Goal: Information Seeking & Learning: Learn about a topic

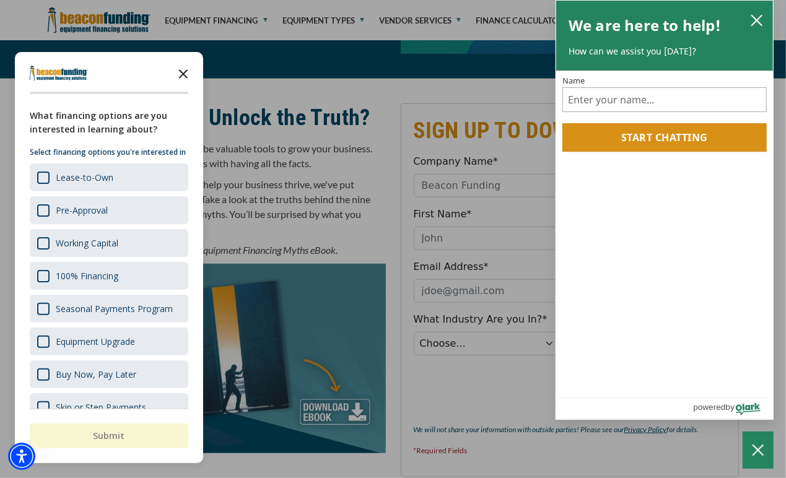
click at [188, 74] on icon "Close the survey" at bounding box center [183, 73] width 25 height 25
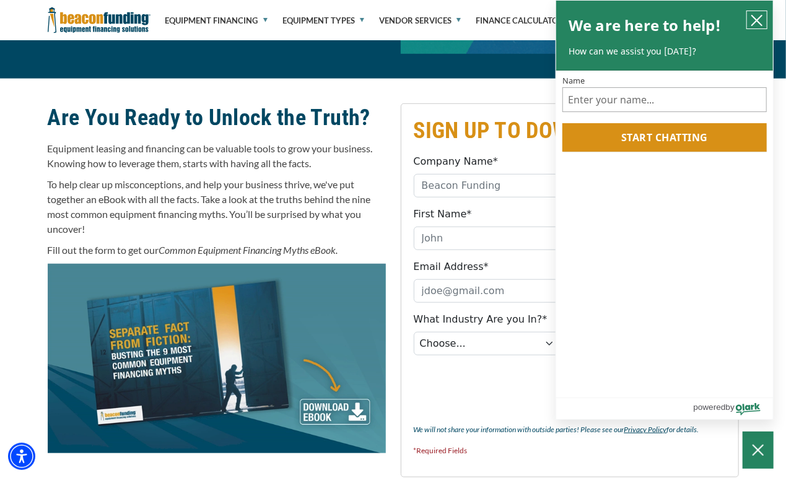
click at [762, 14] on icon "close chatbox" at bounding box center [757, 20] width 12 height 12
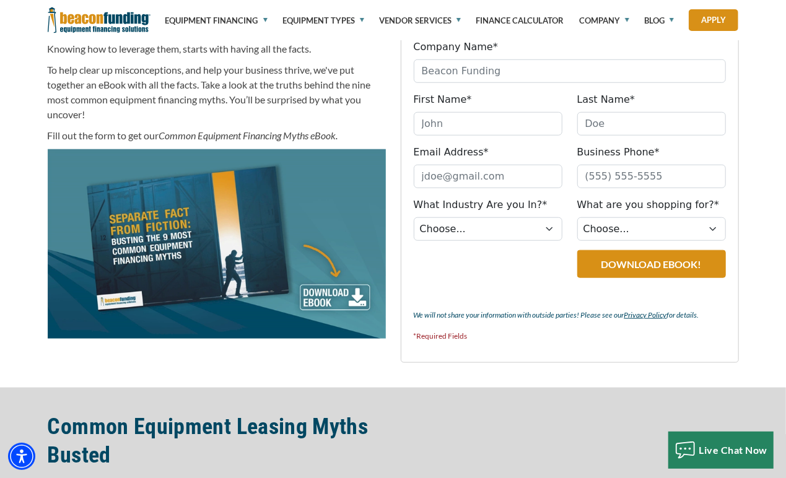
scroll to position [432, 0]
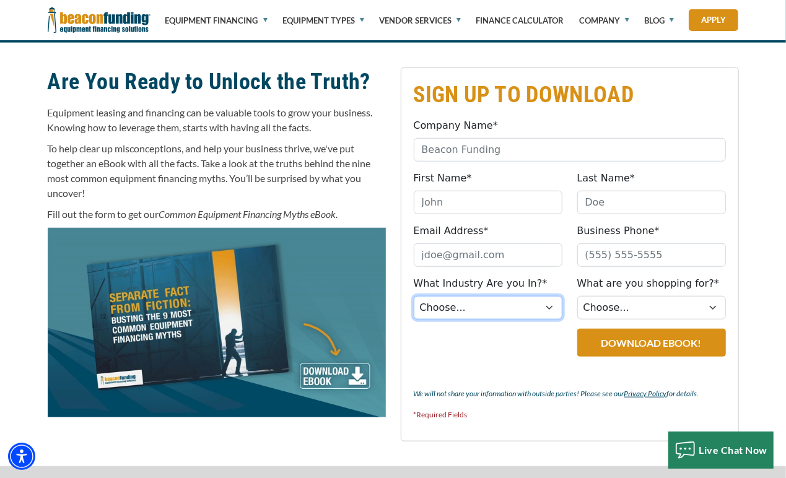
click at [549, 310] on select "Choose... Towing Landscape/Hardscape Decorated Apparel Septic Light Constructio…" at bounding box center [488, 308] width 149 height 24
select select "5"
click at [414, 296] on select "Choose... Towing Landscape/Hardscape Decorated Apparel Septic Light Constructio…" at bounding box center [488, 308] width 149 height 24
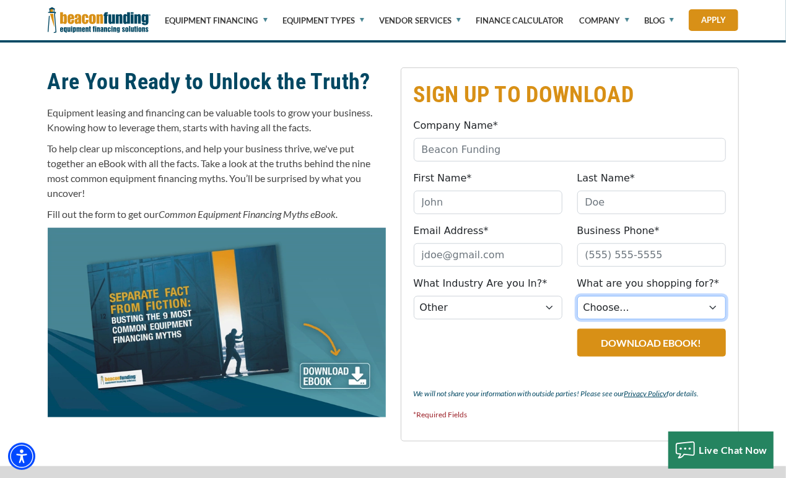
click at [643, 314] on select "Choose... Backhoe Boom/Bucket Truck Chipper Commercial Mower Crane DTG/DTF Prin…" at bounding box center [652, 308] width 149 height 24
click at [235, 160] on span "To help clear up misconceptions, and help your business thrive, we've put toget…" at bounding box center [209, 171] width 323 height 56
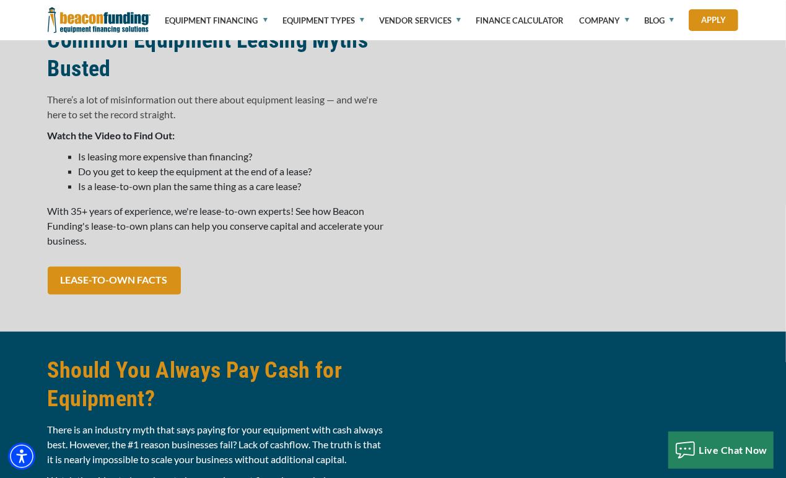
scroll to position [907, 0]
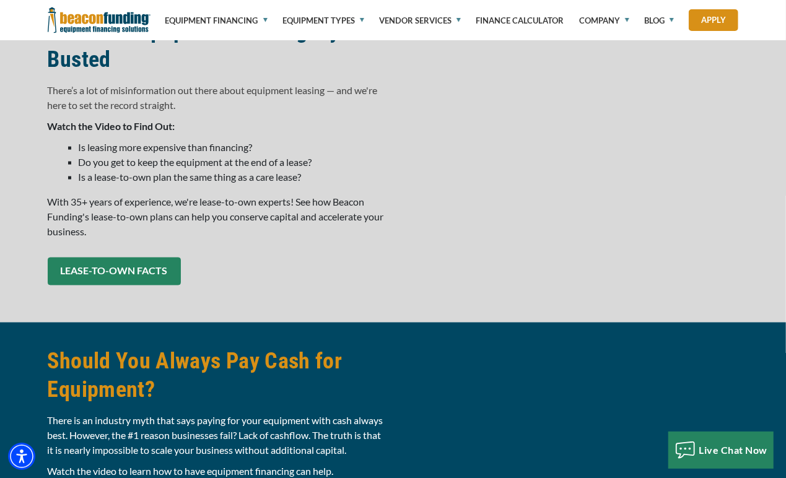
drag, startPoint x: 110, startPoint y: 264, endPoint x: 172, endPoint y: 270, distance: 62.2
click at [172, 270] on link "LEASE-TO-OWN FACTS" at bounding box center [114, 272] width 133 height 28
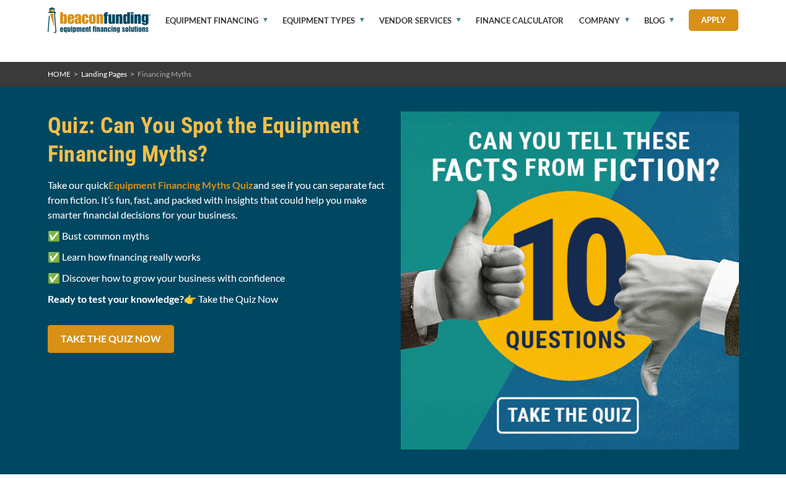
select select "5"
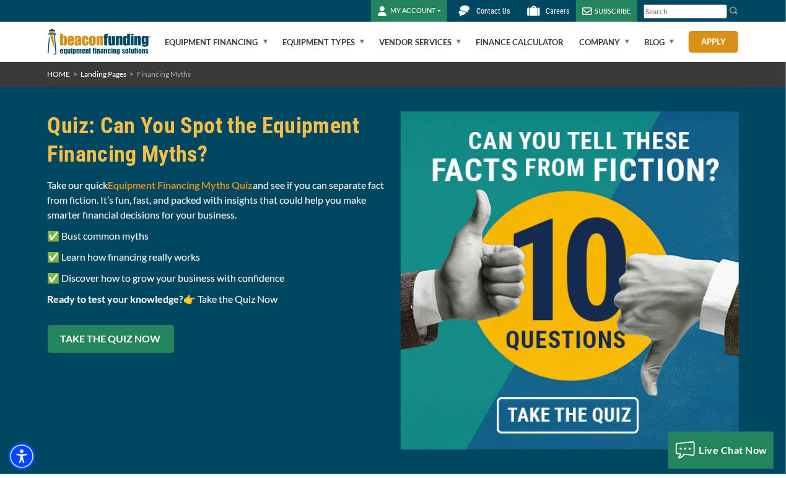
click at [156, 340] on link "Take the Quiz Now" at bounding box center [111, 339] width 126 height 28
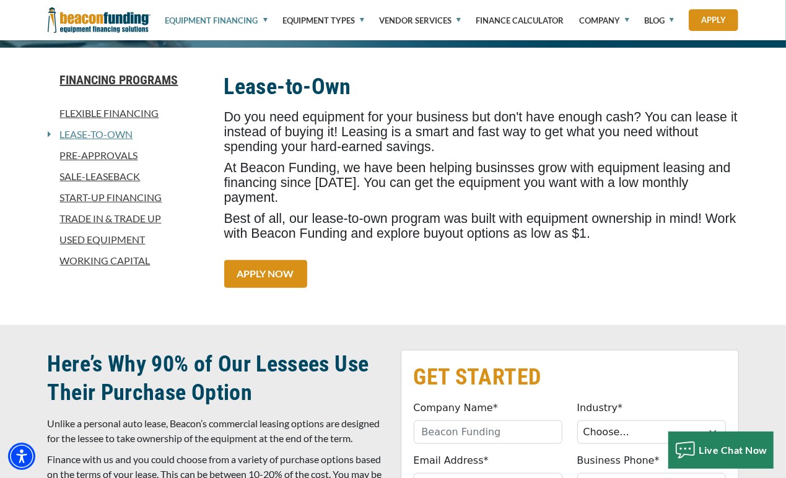
scroll to position [288, 0]
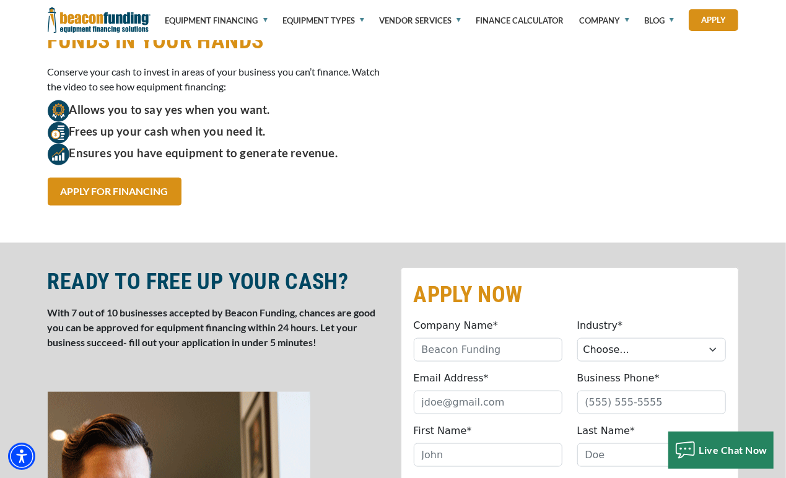
scroll to position [570, 0]
